Goal: Information Seeking & Learning: Learn about a topic

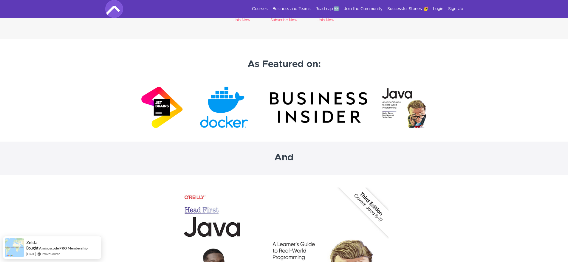
scroll to position [1701, 0]
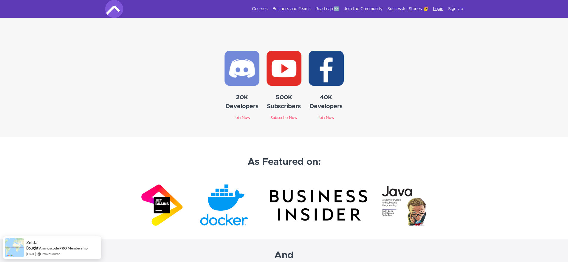
click at [434, 10] on link "Login" at bounding box center [438, 9] width 10 height 6
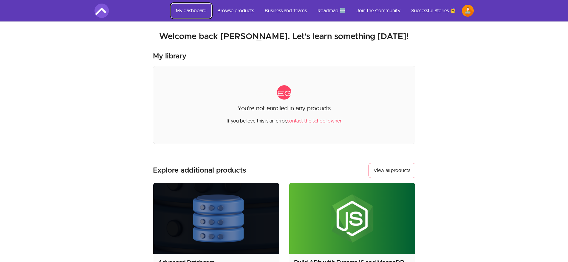
click at [188, 12] on link "My dashboard" at bounding box center [191, 11] width 40 height 14
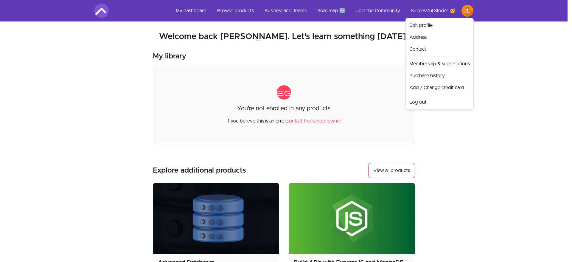
click at [470, 10] on html "Skip to main content Main menu Includes navigation links and user settings My d…" at bounding box center [286, 202] width 572 height 404
click at [425, 100] on link "Log out" at bounding box center [439, 102] width 65 height 12
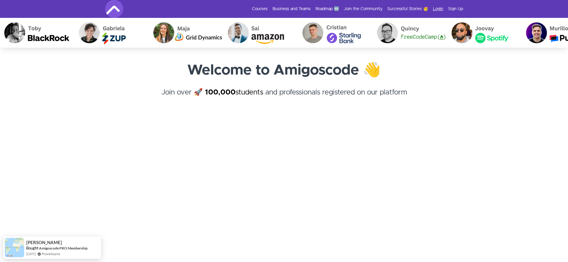
click at [437, 7] on link "Login" at bounding box center [438, 9] width 10 height 6
click at [58, 248] on div "Get started today. It's FREE" at bounding box center [51, 248] width 48 height 7
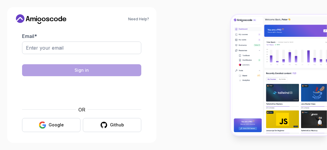
scroll to position [17, 0]
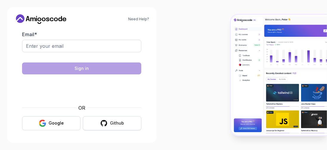
click at [97, 122] on button "Github" at bounding box center [112, 123] width 58 height 14
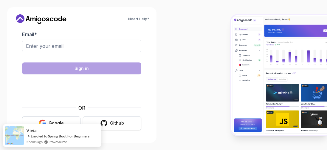
click at [107, 123] on icon "button" at bounding box center [104, 123] width 7 height 6
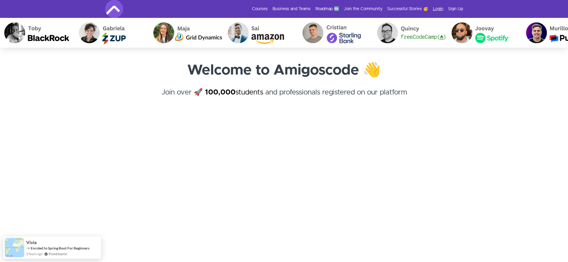
click at [438, 9] on link "Login" at bounding box center [438, 9] width 10 height 6
click at [263, 9] on link "Courses" at bounding box center [260, 9] width 16 height 6
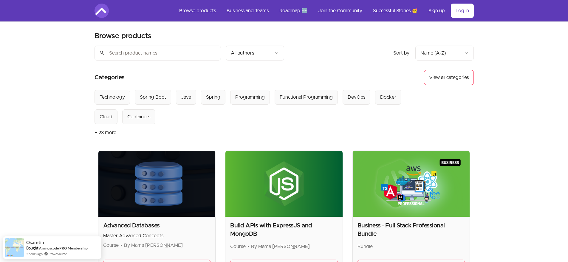
click at [117, 167] on img at bounding box center [156, 184] width 117 height 66
click at [110, 171] on img at bounding box center [156, 184] width 117 height 66
click at [240, 164] on img at bounding box center [283, 184] width 117 height 66
click at [253, 230] on h2 "Build APIs with ExpressJS and MongoDB" at bounding box center [284, 229] width 108 height 17
click at [443, 8] on link "Sign up" at bounding box center [437, 11] width 26 height 14
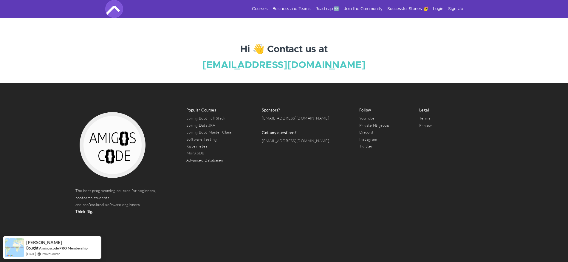
scroll to position [2189, 0]
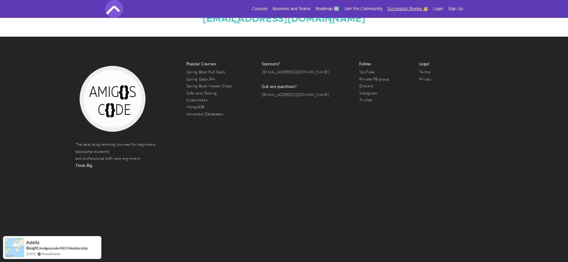
click at [396, 8] on link "Successful Stories 🥳" at bounding box center [407, 9] width 41 height 6
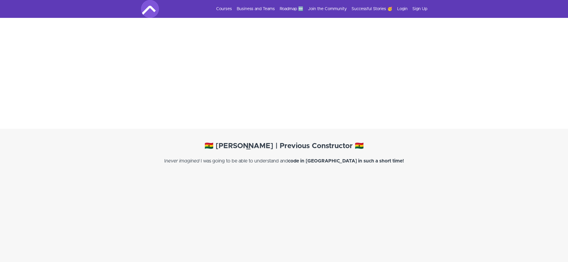
scroll to position [5588, 0]
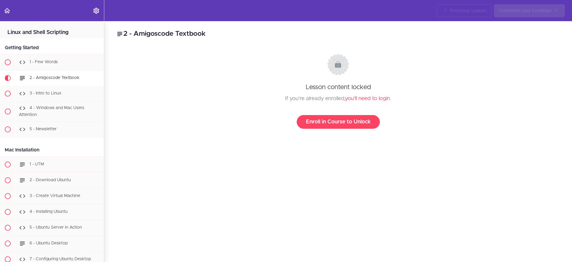
scroll to position [46, 0]
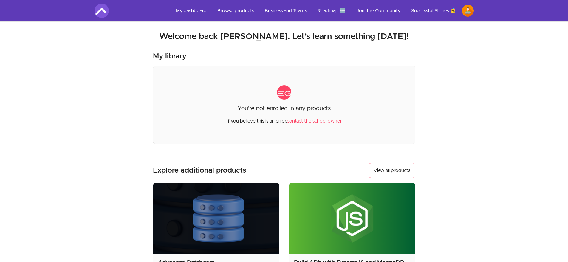
click at [311, 122] on link "contact the school owner" at bounding box center [314, 121] width 55 height 5
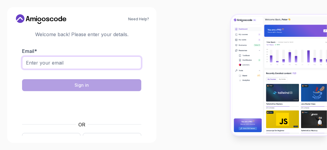
click at [94, 63] on input "Email *" at bounding box center [81, 62] width 119 height 13
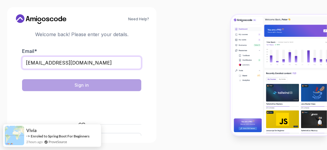
type input "[EMAIL_ADDRESS][DOMAIN_NAME]"
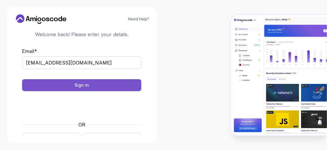
click at [75, 85] on button "Sign in" at bounding box center [81, 85] width 119 height 12
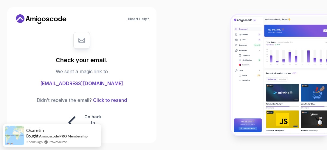
click at [229, 37] on body "Need Help? Check your email. We sent a magic link to [EMAIL_ADDRESS][DOMAIN_NAM…" at bounding box center [163, 75] width 327 height 150
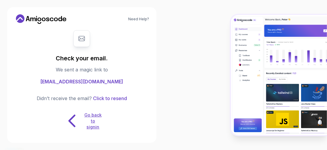
click at [91, 115] on p "Go back to signin" at bounding box center [93, 121] width 18 height 18
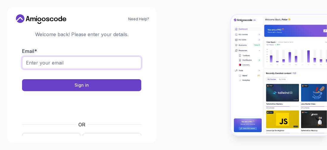
click at [80, 65] on input "Email *" at bounding box center [81, 62] width 119 height 13
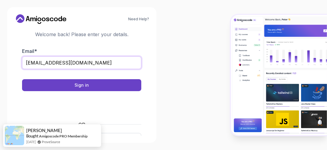
type input "amirkanan@gmail.com"
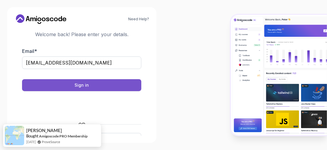
click at [76, 87] on div "Sign in" at bounding box center [82, 85] width 14 height 6
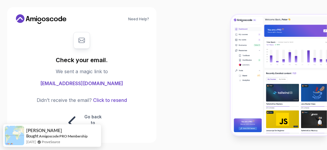
scroll to position [2, 0]
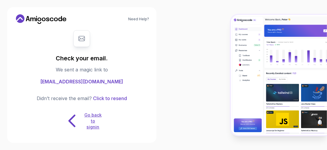
click at [79, 116] on icon at bounding box center [72, 120] width 19 height 19
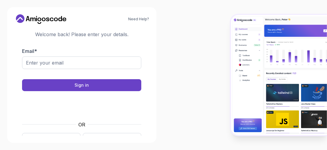
scroll to position [17, 0]
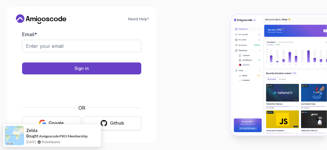
click at [107, 126] on icon "button" at bounding box center [103, 122] width 7 height 7
click at [113, 124] on div "Github" at bounding box center [117, 123] width 14 height 6
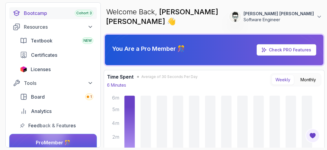
scroll to position [108, 0]
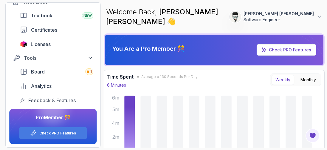
click at [49, 101] on div at bounding box center [52, 108] width 29 height 29
click at [47, 100] on div at bounding box center [52, 108] width 29 height 29
click at [34, 100] on span "Feedback & Features" at bounding box center [51, 100] width 47 height 7
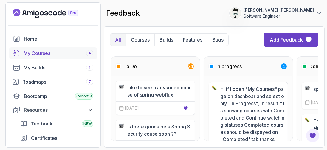
click at [38, 56] on div "My Courses 4" at bounding box center [59, 52] width 70 height 7
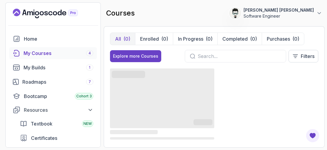
click at [41, 53] on div "My Courses 4" at bounding box center [59, 52] width 70 height 7
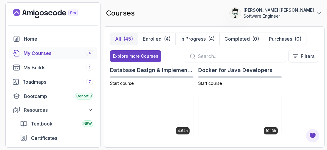
scroll to position [272, 0]
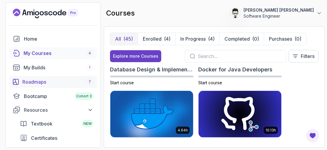
click at [36, 82] on div "Roadmaps 7" at bounding box center [57, 81] width 71 height 7
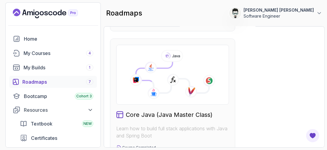
scroll to position [339, 0]
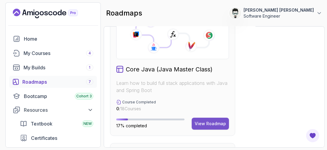
click at [207, 123] on div "View Roadmap" at bounding box center [210, 123] width 31 height 6
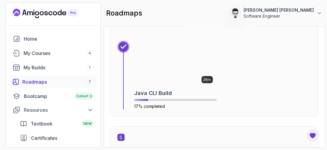
scroll to position [912, 0]
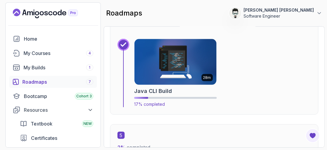
click at [188, 75] on img at bounding box center [175, 62] width 86 height 48
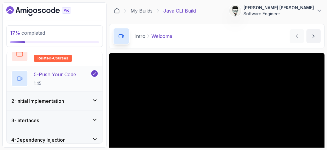
scroll to position [106, 0]
click at [79, 99] on div "2 - Initial Implementation" at bounding box center [54, 100] width 86 height 7
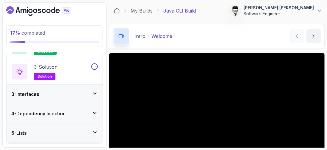
scroll to position [13, 0]
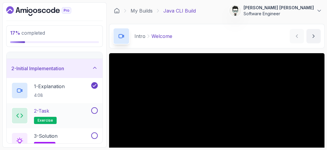
click at [67, 112] on div "2 - Task exercise" at bounding box center [50, 115] width 79 height 17
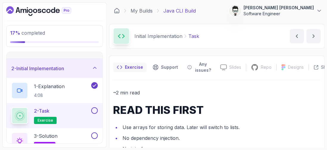
click at [63, 112] on div "2 - Task exercise" at bounding box center [50, 115] width 79 height 17
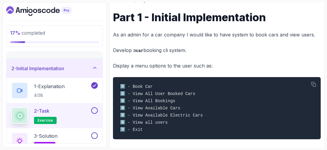
scroll to position [190, 0]
